Goal: Transaction & Acquisition: Purchase product/service

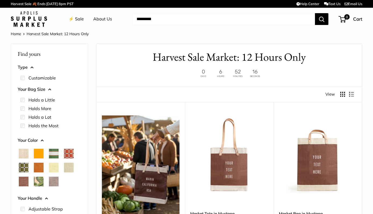
click at [69, 153] on span "Chenille Window Brick" at bounding box center [69, 154] width 10 height 10
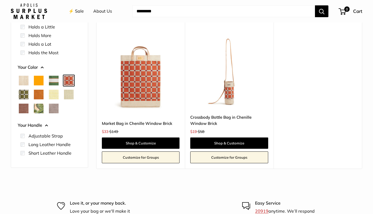
scroll to position [85, 0]
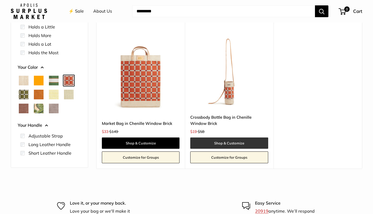
click at [225, 143] on link "Shop & Customize" at bounding box center [229, 143] width 78 height 11
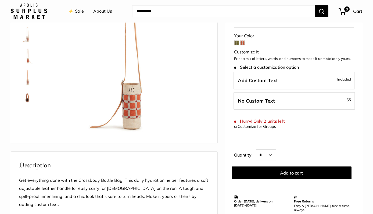
scroll to position [70, 0]
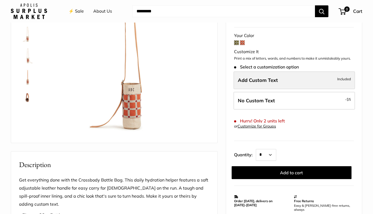
click at [313, 75] on label "Add Custom Text Included" at bounding box center [295, 81] width 122 height 18
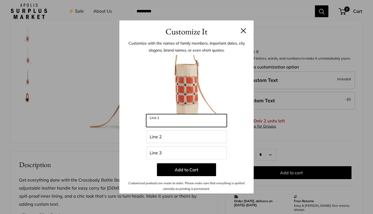
click at [184, 123] on input "Line 1" at bounding box center [186, 120] width 81 height 13
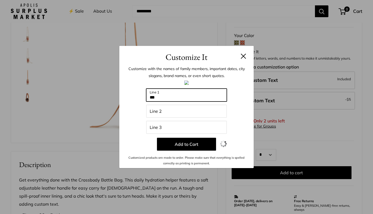
type input "***"
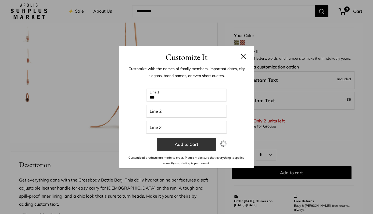
drag, startPoint x: 184, startPoint y: 123, endPoint x: 188, endPoint y: 140, distance: 17.6
click at [188, 140] on button "Add to Cart" at bounding box center [186, 144] width 59 height 13
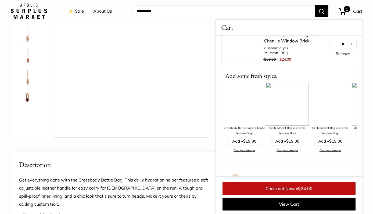
scroll to position [0, 0]
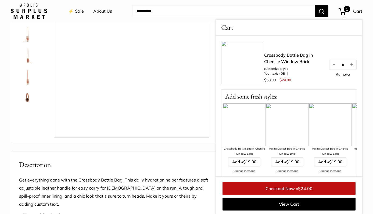
click at [293, 57] on link "Crossbody Bottle Bag in Chenille Window Brick" at bounding box center [293, 58] width 59 height 13
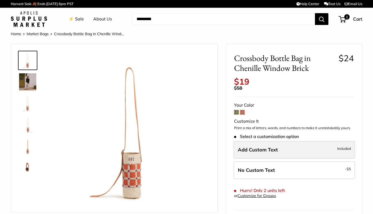
click at [295, 142] on label "Add Custom Text Included" at bounding box center [295, 150] width 122 height 18
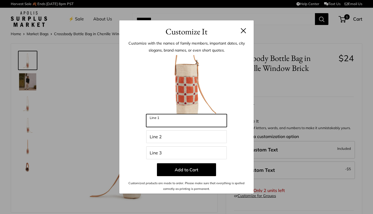
click at [164, 120] on input "Line 1" at bounding box center [186, 120] width 81 height 13
click at [321, 93] on div "Customize It Customize with the names of family members, important dates, city …" at bounding box center [186, 107] width 373 height 214
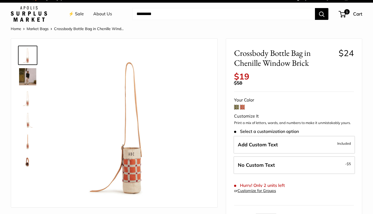
scroll to position [4, 0]
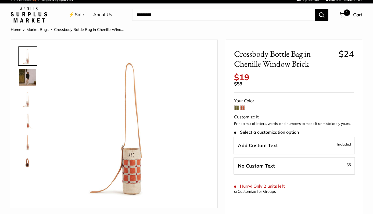
click at [344, 13] on span "1" at bounding box center [347, 12] width 6 height 6
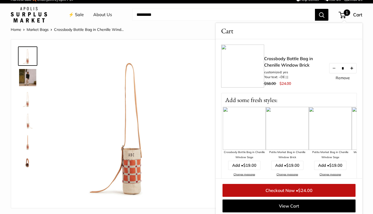
click at [354, 68] on button "Increase quantity by 1" at bounding box center [351, 68] width 9 height 10
click at [330, 68] on button "Decrease quantity by 1" at bounding box center [334, 68] width 9 height 10
click at [335, 69] on button "Decrease quantity by 1" at bounding box center [334, 68] width 9 height 10
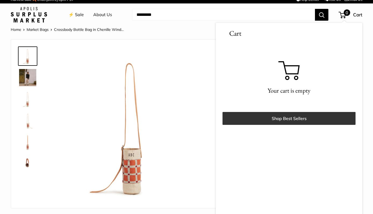
click at [279, 120] on link "Shop Best Sellers" at bounding box center [289, 118] width 133 height 13
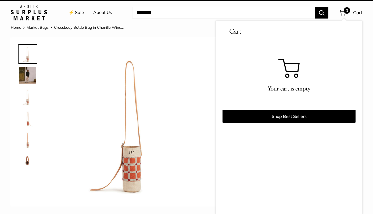
click at [135, 156] on img at bounding box center [131, 122] width 155 height 155
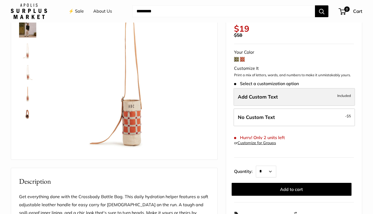
click at [307, 90] on label "Add Custom Text Included" at bounding box center [295, 97] width 122 height 18
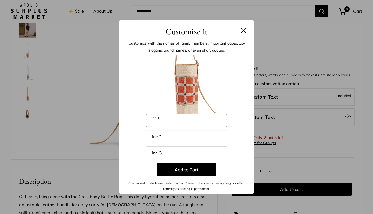
click at [172, 123] on input "Line 1" at bounding box center [186, 120] width 81 height 13
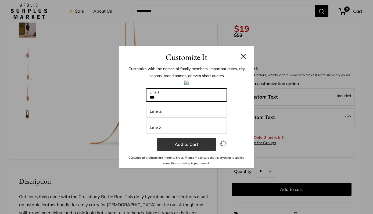
type input "***"
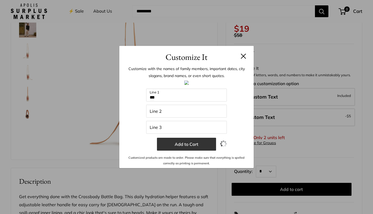
click at [187, 143] on button "Add to Cart" at bounding box center [186, 144] width 59 height 13
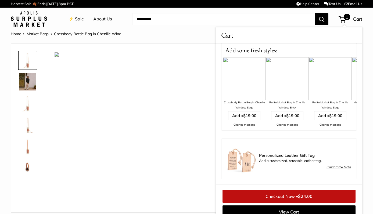
scroll to position [0, 0]
click at [80, 18] on link "⚡️ Sale" at bounding box center [76, 19] width 15 height 8
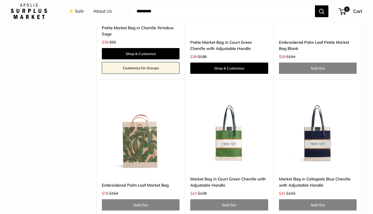
scroll to position [1644, 0]
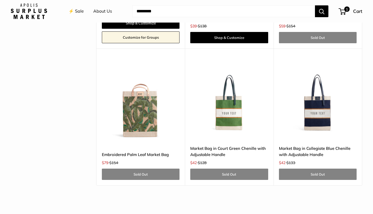
click at [0, 0] on img at bounding box center [0, 0] width 0 height 0
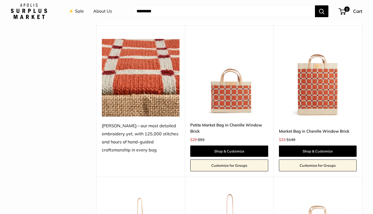
scroll to position [1209, 0]
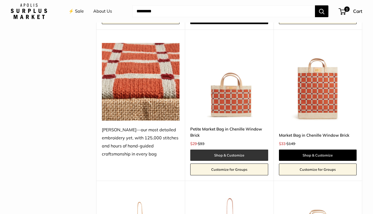
click at [215, 150] on link "Shop & Customize" at bounding box center [229, 155] width 78 height 11
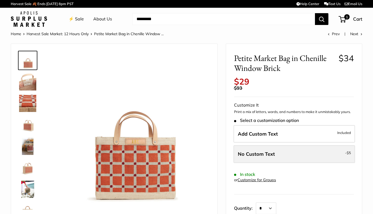
click at [317, 152] on label "No Custom Text - $5" at bounding box center [295, 155] width 122 height 18
click at [271, 151] on span "No Custom Text" at bounding box center [256, 154] width 37 height 6
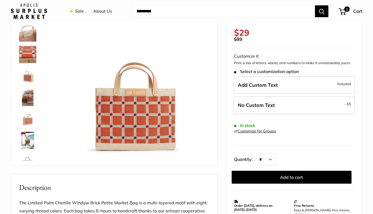
scroll to position [51, 0]
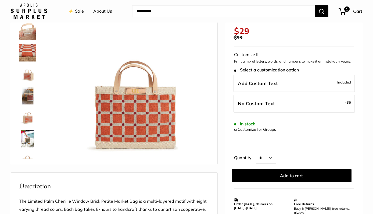
click at [25, 139] on img at bounding box center [27, 138] width 17 height 17
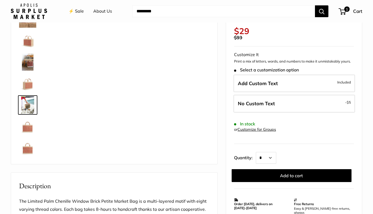
scroll to position [34, 0]
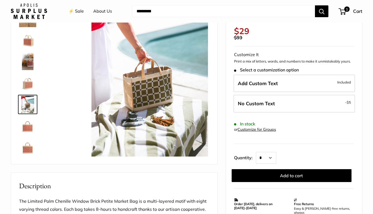
click at [25, 139] on img at bounding box center [27, 147] width 17 height 17
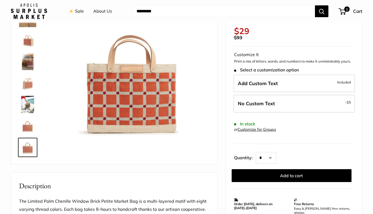
click at [30, 124] on img at bounding box center [27, 126] width 17 height 17
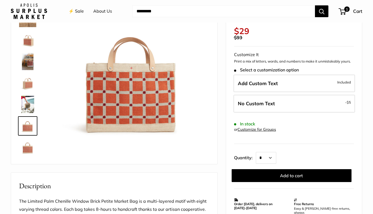
click at [28, 107] on img at bounding box center [27, 104] width 17 height 17
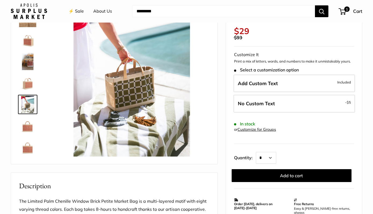
click at [27, 83] on img at bounding box center [27, 82] width 17 height 17
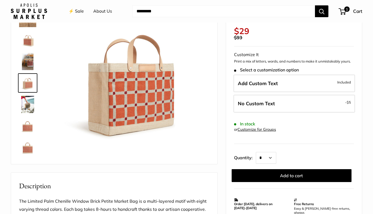
click at [27, 83] on img at bounding box center [27, 82] width 17 height 17
click at [29, 65] on img at bounding box center [27, 61] width 17 height 17
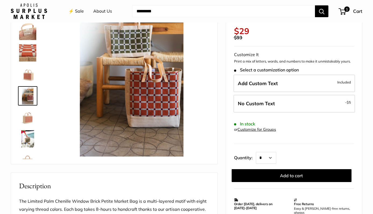
scroll to position [0, 0]
click at [27, 49] on img at bounding box center [27, 52] width 17 height 17
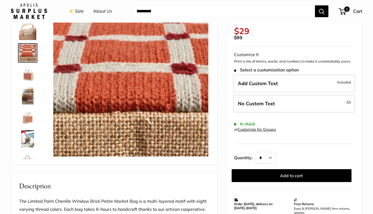
click at [29, 32] on img at bounding box center [27, 31] width 17 height 17
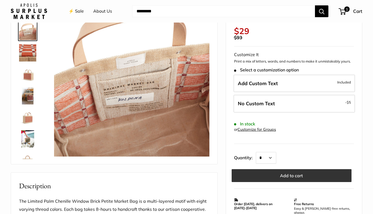
click at [295, 169] on button "Add to cart" at bounding box center [292, 175] width 120 height 13
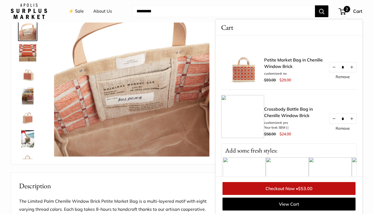
click at [279, 115] on link "Crossbody Bottle Bag in Chenille Window Brick" at bounding box center [293, 112] width 59 height 13
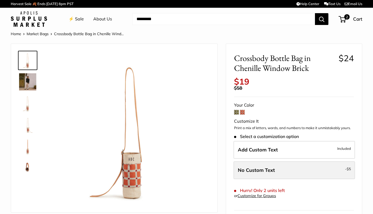
click at [279, 166] on label "No Custom Text - $5" at bounding box center [295, 171] width 122 height 18
click at [264, 167] on span "No Custom Text" at bounding box center [256, 170] width 37 height 6
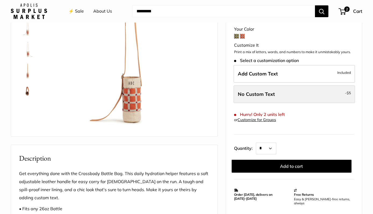
scroll to position [84, 0]
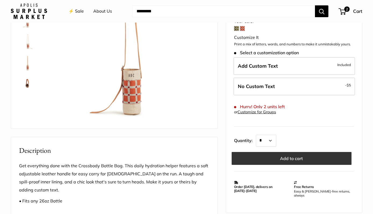
click at [282, 152] on button "Add to cart" at bounding box center [292, 158] width 120 height 13
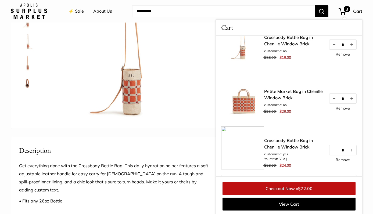
scroll to position [26, 0]
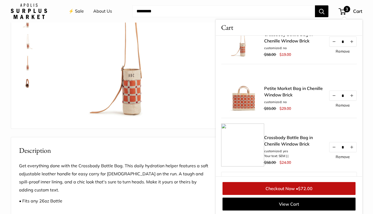
click at [344, 157] on link "Remove" at bounding box center [343, 157] width 14 height 4
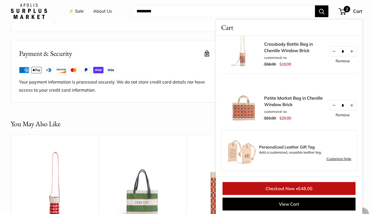
scroll to position [338, 0]
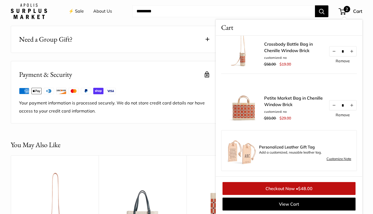
click at [80, 11] on link "⚡️ Sale" at bounding box center [76, 11] width 15 height 8
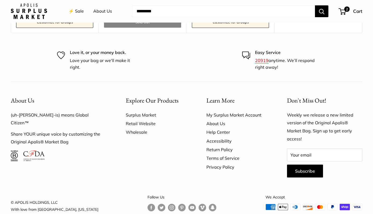
scroll to position [1990, 0]
click at [347, 10] on span "2" at bounding box center [347, 9] width 6 height 6
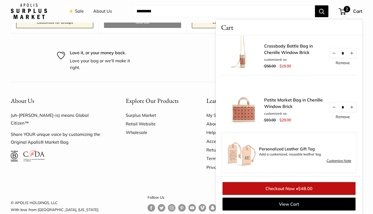
scroll to position [16, 0]
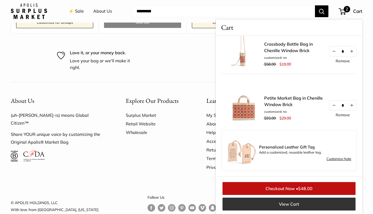
click at [290, 204] on link "View Cart" at bounding box center [289, 204] width 133 height 13
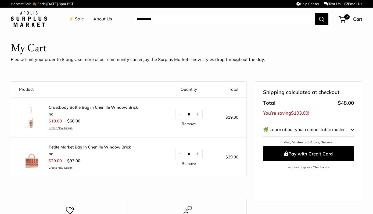
click at [265, 174] on shopify-apple-pay-button at bounding box center [264, 174] width 1 height 5
